Goal: Task Accomplishment & Management: Manage account settings

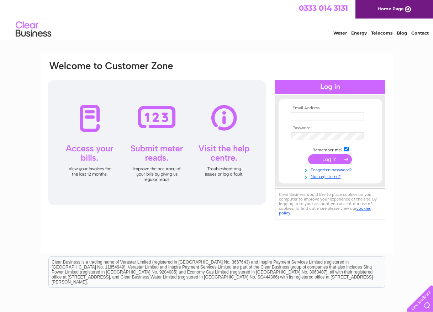
type input "martin.haylock@btconnect.com"
click at [340, 157] on input "submit" at bounding box center [330, 159] width 44 height 10
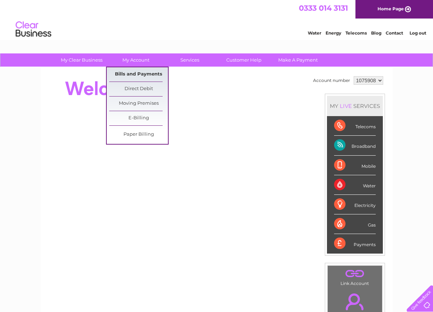
click at [131, 73] on link "Bills and Payments" at bounding box center [138, 74] width 59 height 14
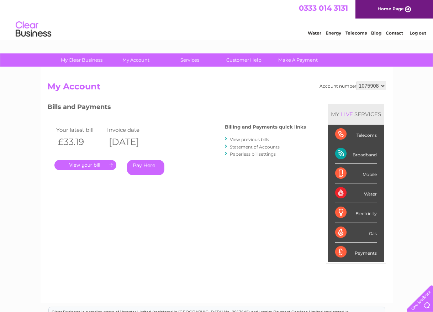
click at [386, 148] on div "Account number 1075908 1075932 My Account MY LIVE SERVICES Telecoms Broadband M…" at bounding box center [217, 185] width 353 height 236
click at [355, 212] on div "Electricity" at bounding box center [356, 213] width 42 height 20
click at [345, 213] on div "Electricity" at bounding box center [356, 213] width 42 height 20
click at [340, 212] on div "Electricity" at bounding box center [356, 213] width 42 height 20
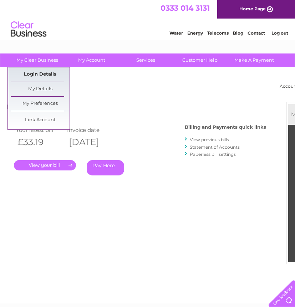
click at [55, 73] on link "Login Details" at bounding box center [40, 74] width 59 height 14
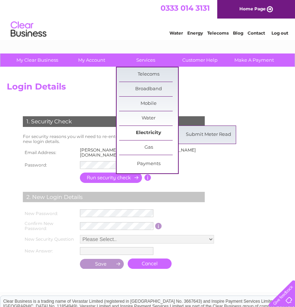
click at [155, 130] on link "Electricity" at bounding box center [148, 133] width 59 height 14
